Goal: Task Accomplishment & Management: Complete application form

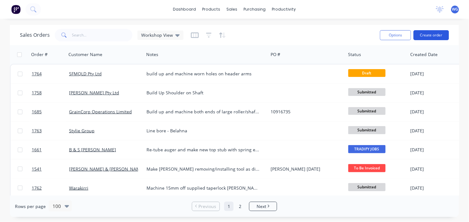
click at [429, 33] on button "Create order" at bounding box center [431, 35] width 35 height 10
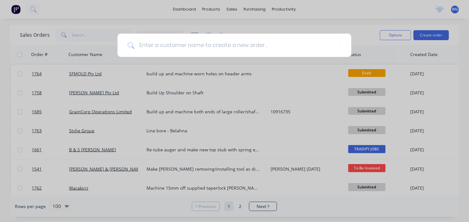
type input "m"
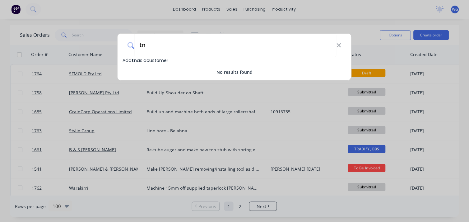
type input "t"
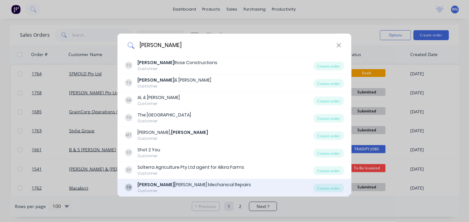
type input "[PERSON_NAME]"
click at [173, 184] on div "[PERSON_NAME] Mechanical Repairs" at bounding box center [194, 184] width 114 height 7
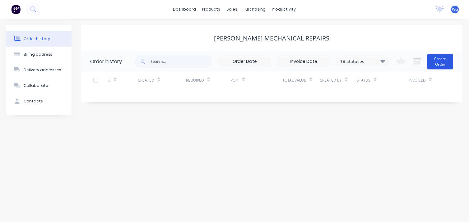
click at [443, 65] on button "Create Order" at bounding box center [440, 62] width 26 height 16
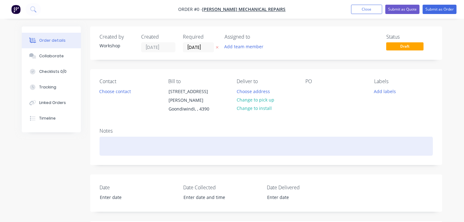
click at [117, 145] on div at bounding box center [266, 146] width 333 height 19
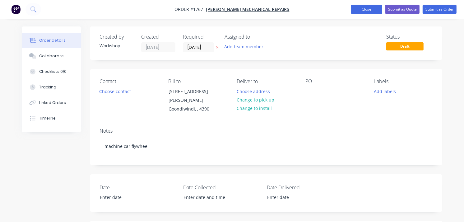
click at [354, 10] on button "Close" at bounding box center [366, 9] width 31 height 9
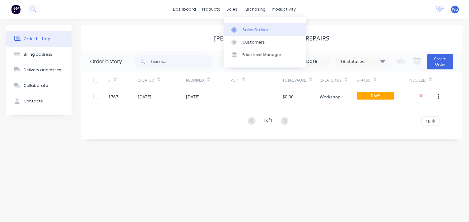
click at [245, 28] on div "Sales Orders" at bounding box center [256, 30] width 26 height 6
